Goal: Task Accomplishment & Management: Manage account settings

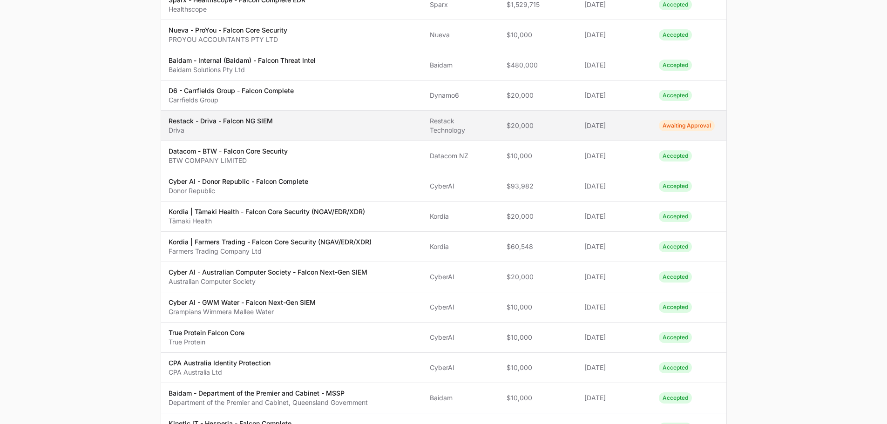
scroll to position [47, 0]
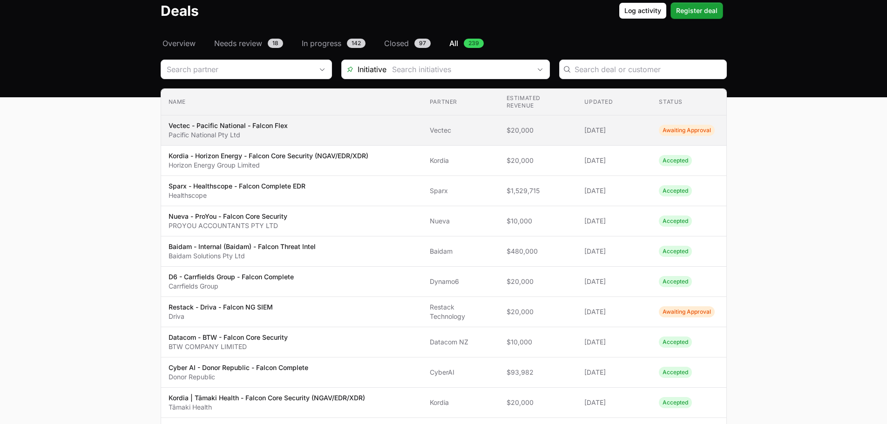
click at [325, 141] on td "Name Vectec - Pacific National - Falcon Flex Pacific National Pty Ltd" at bounding box center [291, 130] width 261 height 30
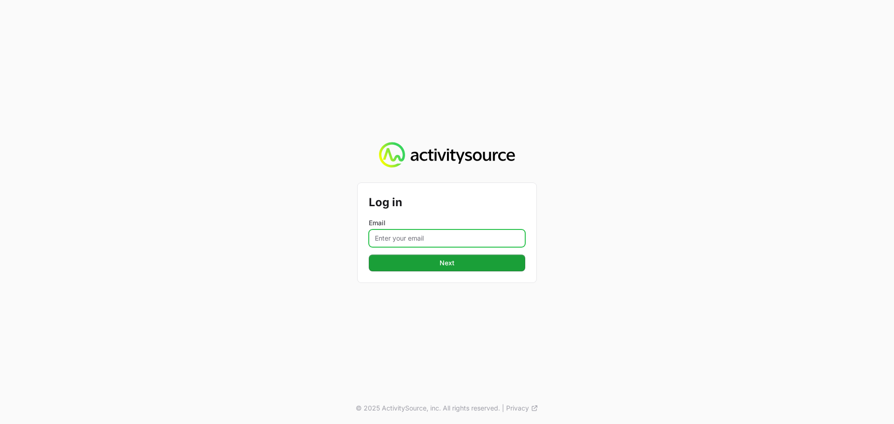
click at [410, 246] on input "Email" at bounding box center [447, 239] width 156 height 18
type input "[PERSON_NAME][EMAIL_ADDRESS][DOMAIN_NAME]"
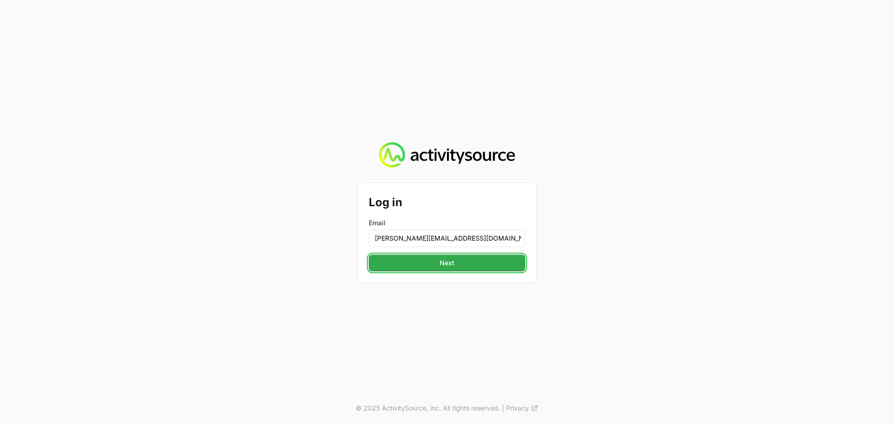
click at [427, 264] on span "Next" at bounding box center [446, 263] width 145 height 11
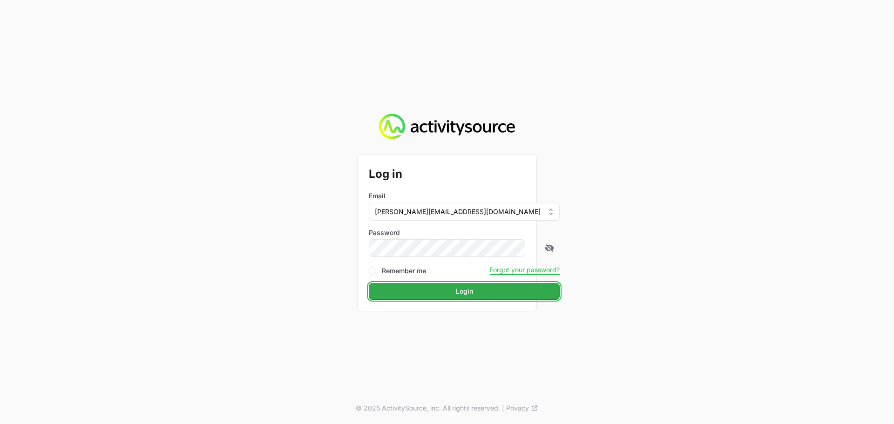
click at [440, 283] on button "Login Login" at bounding box center [464, 291] width 191 height 17
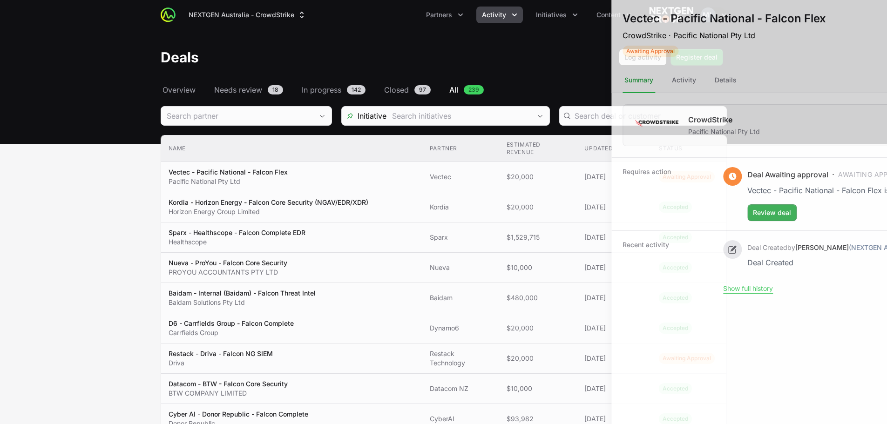
drag, startPoint x: 421, startPoint y: 162, endPoint x: 415, endPoint y: 170, distance: 10.0
click at [418, 167] on div at bounding box center [443, 212] width 887 height 424
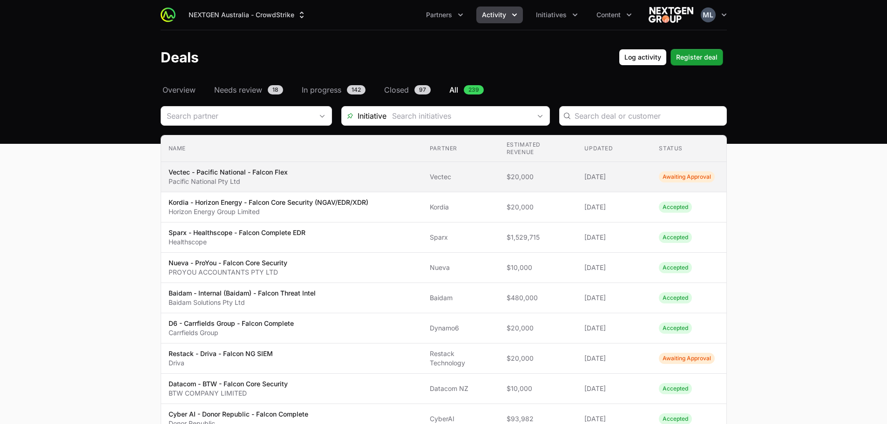
click at [320, 184] on span "Vectec - Pacific National - Falcon Flex Pacific National Pty Ltd" at bounding box center [292, 177] width 246 height 19
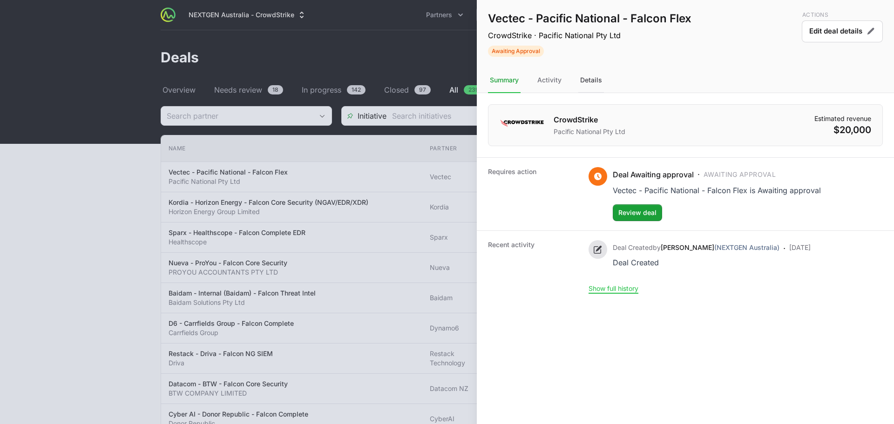
click at [584, 78] on div "Details" at bounding box center [591, 80] width 26 height 25
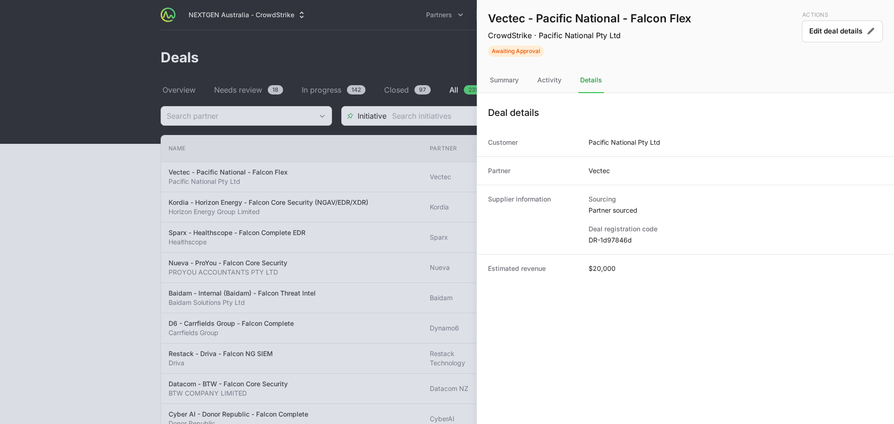
click at [851, 14] on p "Actions" at bounding box center [842, 14] width 81 height 7
click at [848, 24] on button "Edit deal details" at bounding box center [842, 31] width 81 height 22
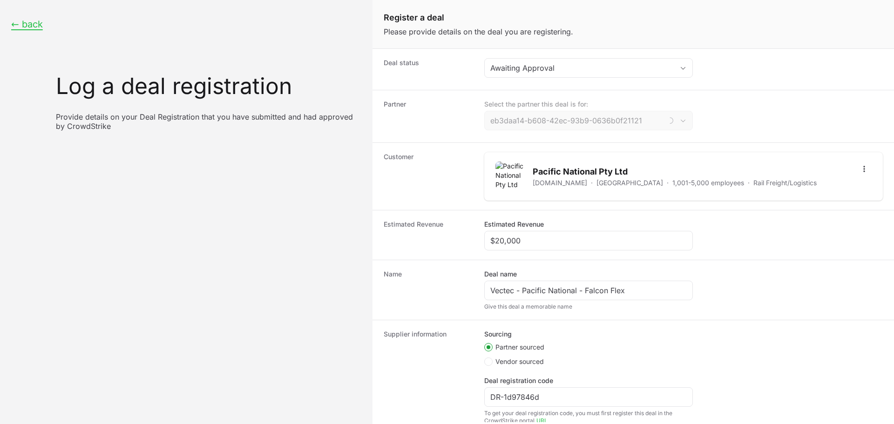
type input "Vectec"
click at [557, 64] on div "Awaiting Approval" at bounding box center [581, 67] width 183 height 11
click at [470, 69] on dt "Deal status" at bounding box center [428, 69] width 89 height 22
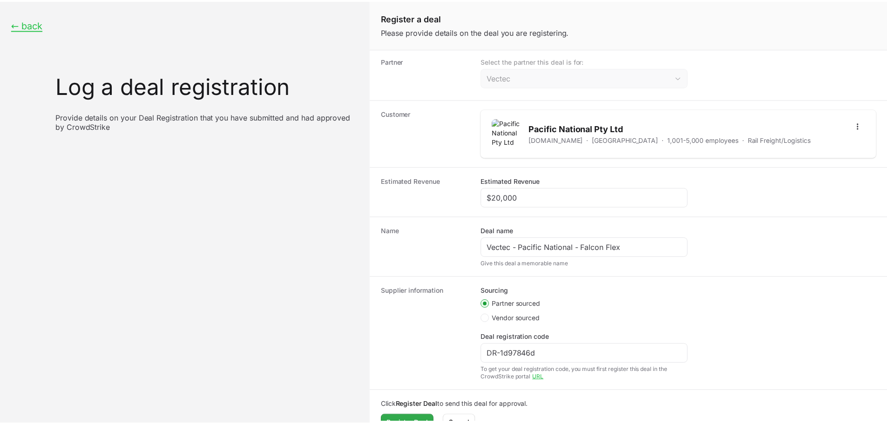
scroll to position [62, 0]
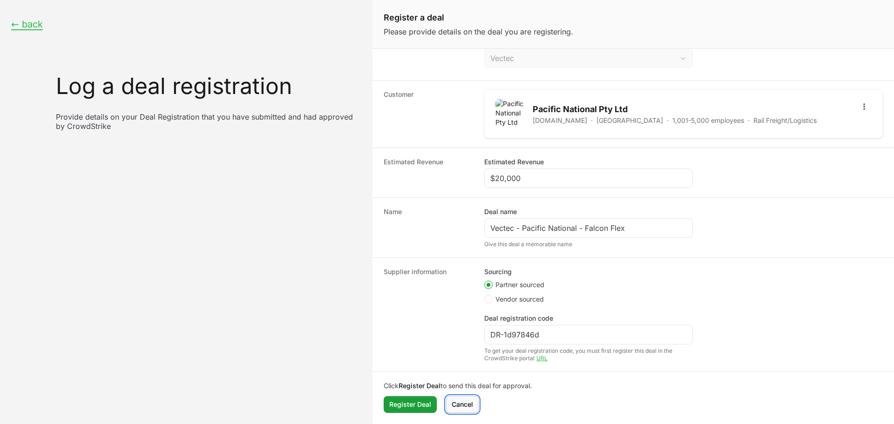
click at [458, 397] on button "[PERSON_NAME]" at bounding box center [462, 404] width 33 height 17
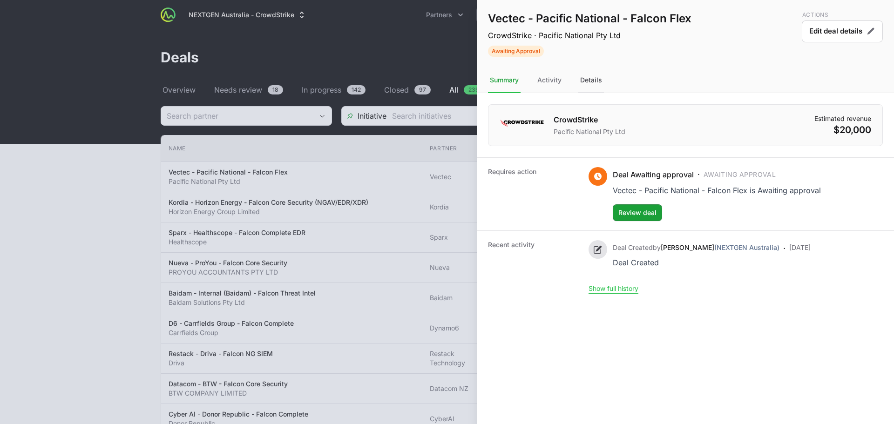
click at [584, 77] on div "Details" at bounding box center [591, 80] width 26 height 25
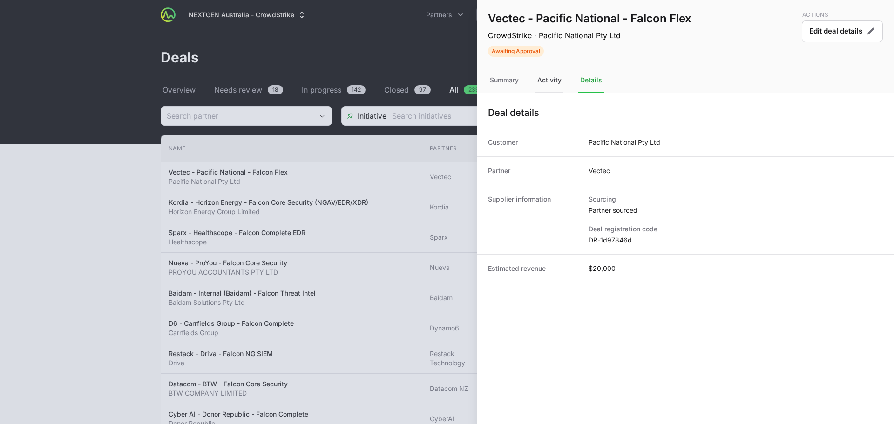
click at [548, 82] on div "Activity" at bounding box center [550, 80] width 28 height 25
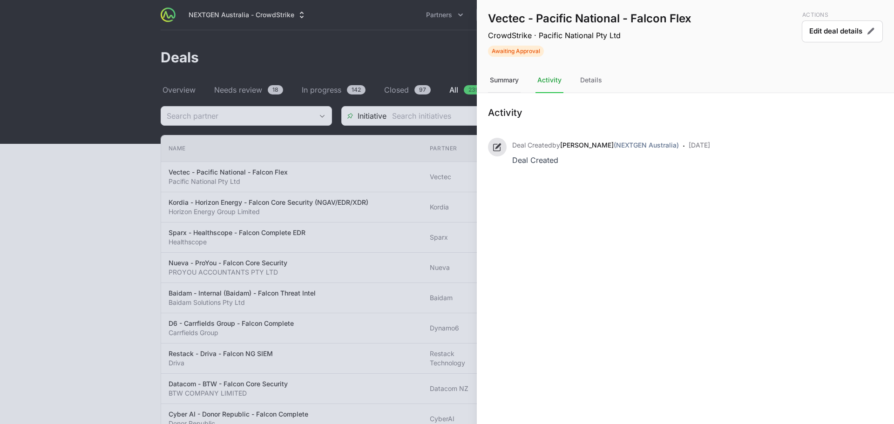
click at [513, 82] on div "Summary" at bounding box center [504, 80] width 33 height 25
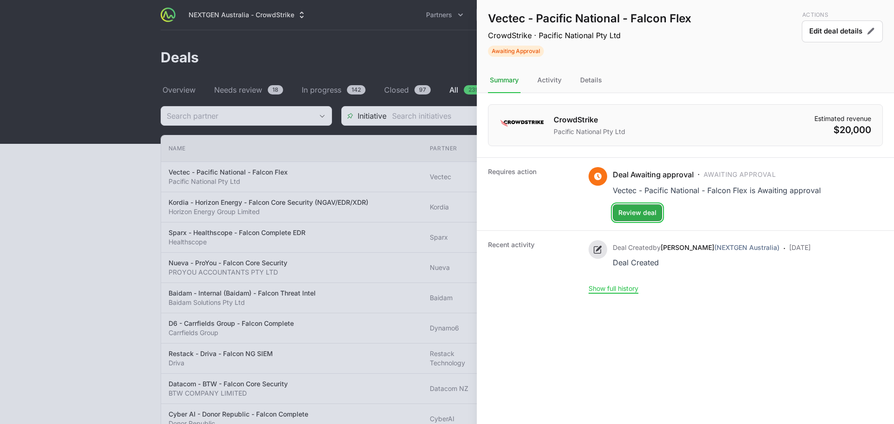
click at [639, 212] on span "Review deal" at bounding box center [637, 212] width 38 height 11
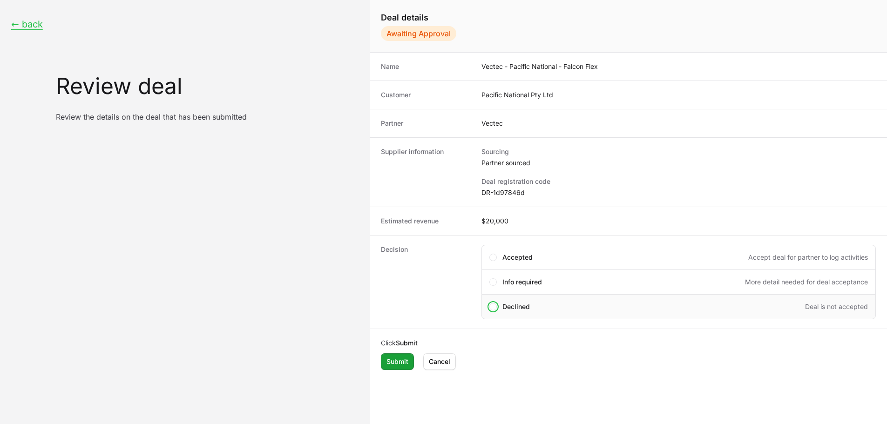
click at [515, 302] on span "Declined" at bounding box center [516, 306] width 27 height 9
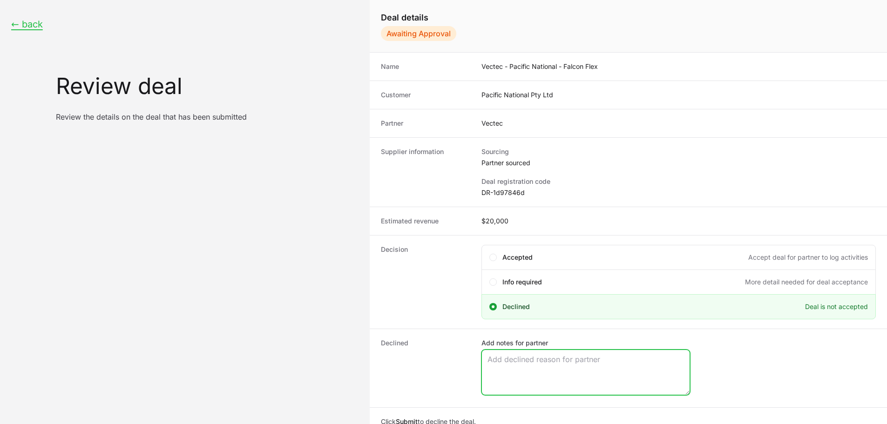
click at [525, 370] on textarea "Add notes for partner" at bounding box center [586, 372] width 208 height 45
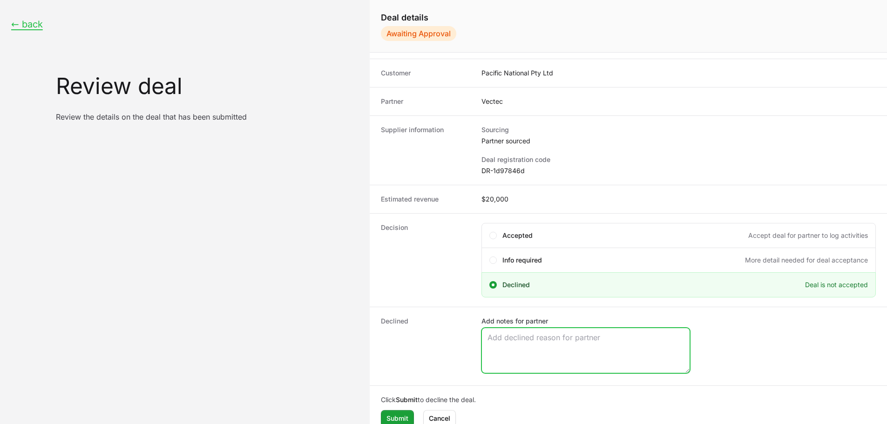
scroll to position [32, 0]
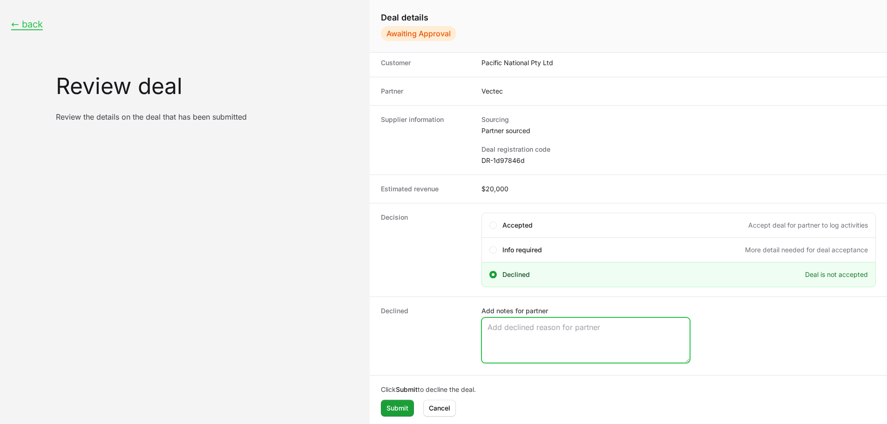
click at [547, 327] on textarea "Add notes for partner" at bounding box center [586, 340] width 208 height 45
paste textarea "Not A Qualified Opportunity"
type textarea "Not A Qualified Opportunity"
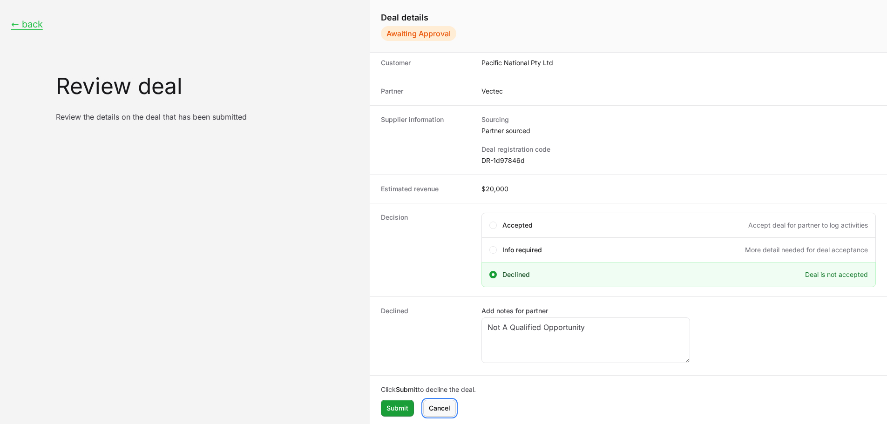
click at [431, 408] on span "Cancel" at bounding box center [439, 408] width 21 height 11
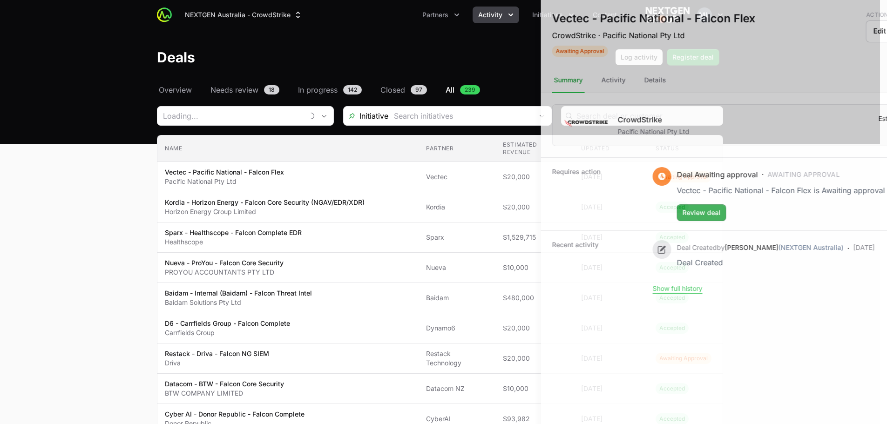
click at [402, 408] on div at bounding box center [443, 212] width 887 height 424
